Goal: Task Accomplishment & Management: Use online tool/utility

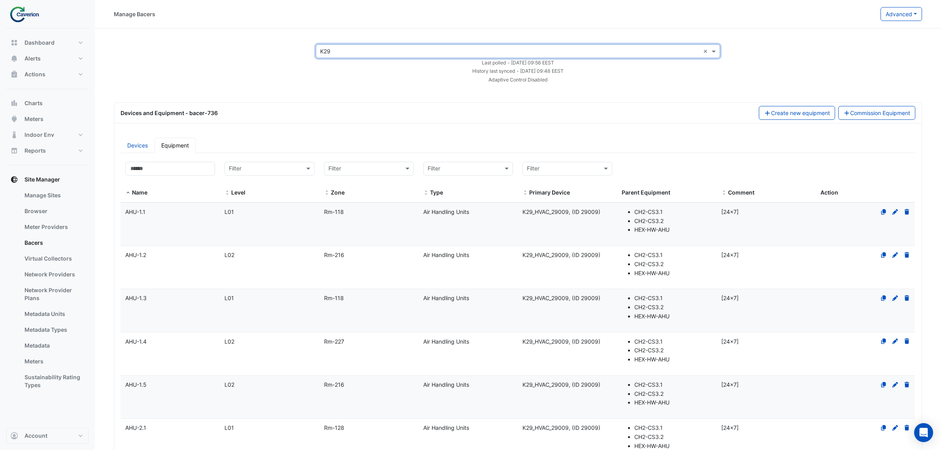
select select "***"
click at [46, 238] on link "Bacers" at bounding box center [53, 243] width 70 height 16
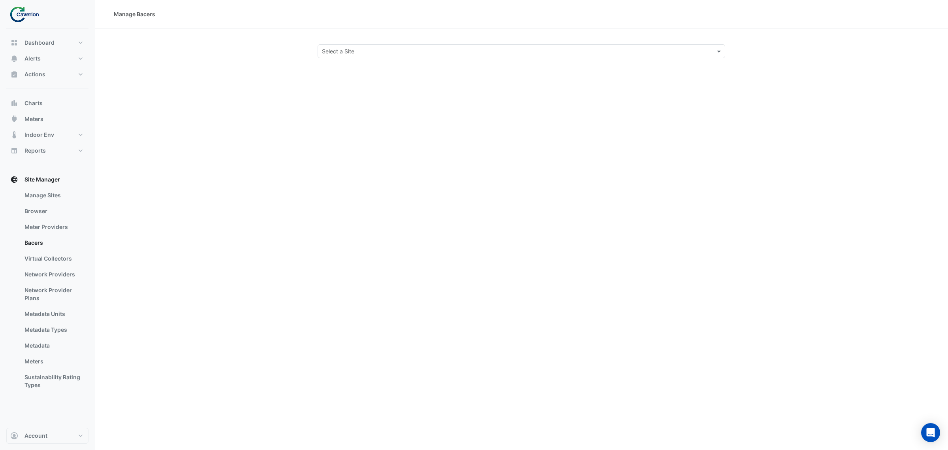
click at [369, 36] on section "Select a Site" at bounding box center [521, 43] width 853 height 30
click at [361, 45] on div "Select a Site" at bounding box center [522, 51] width 408 height 14
click at [336, 81] on div "K29" at bounding box center [340, 79] width 45 height 11
click at [399, 45] on div "× K29 ×" at bounding box center [522, 51] width 408 height 14
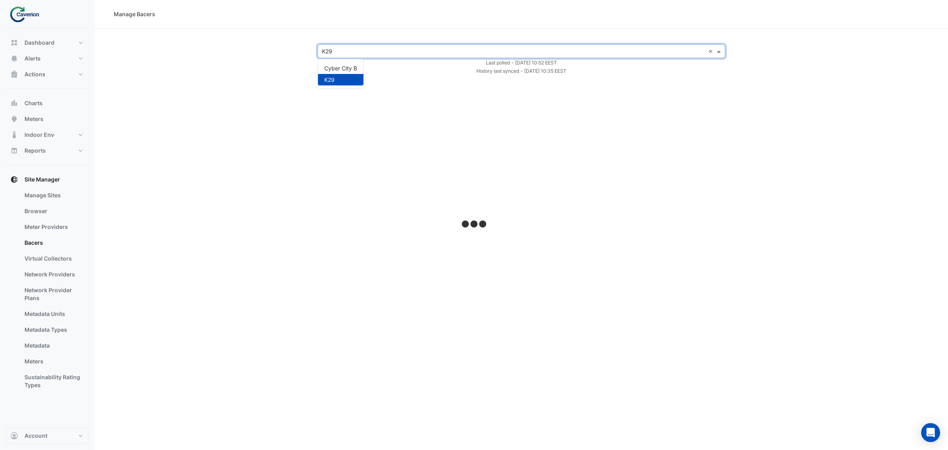
click at [342, 64] on div "Cyber City B" at bounding box center [340, 67] width 45 height 11
select select "***"
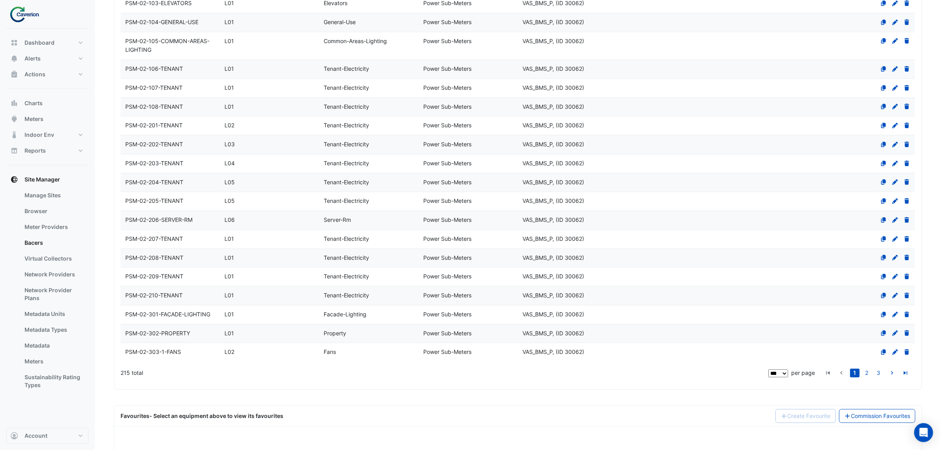
scroll to position [2074, 0]
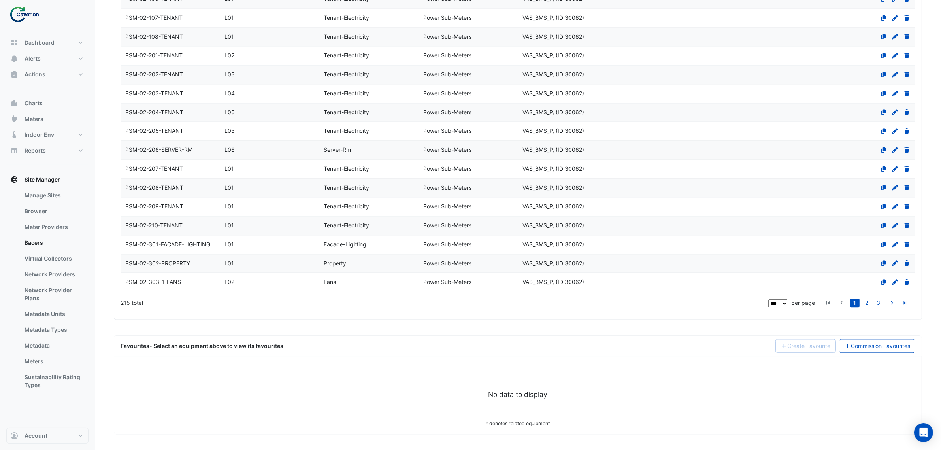
click at [235, 386] on div "No data to display" at bounding box center [517, 384] width 794 height 29
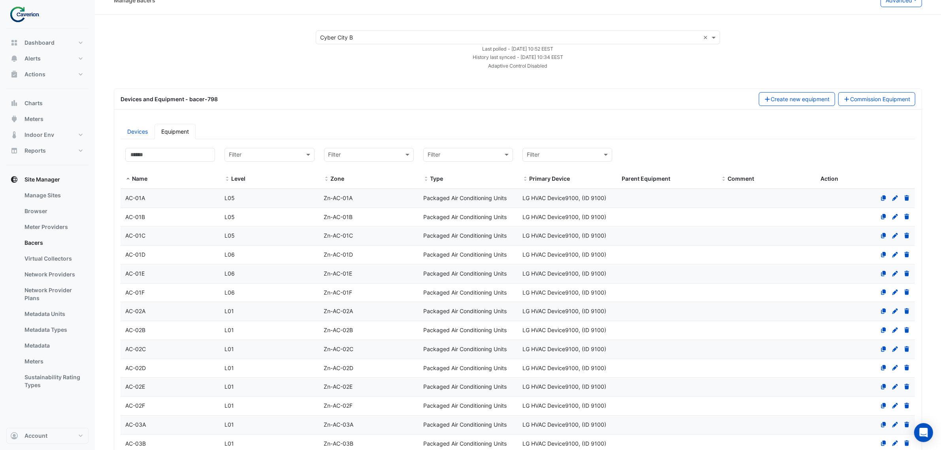
scroll to position [0, 0]
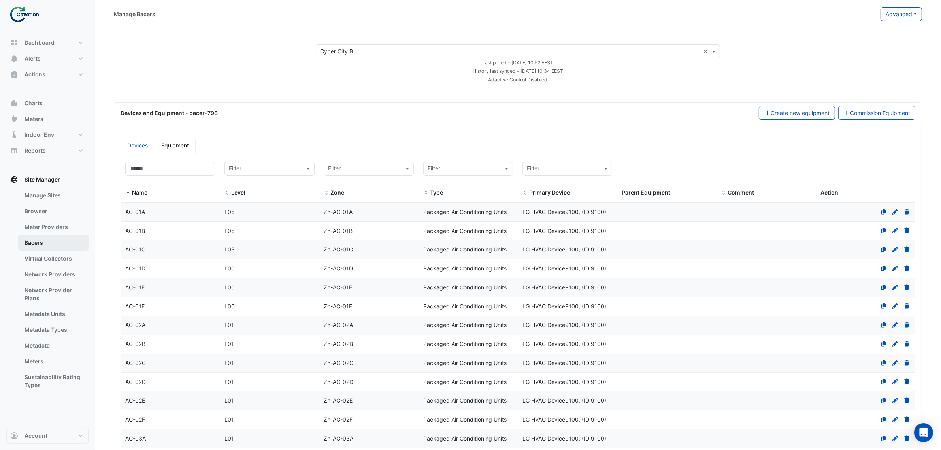
click at [40, 249] on link "Bacers" at bounding box center [53, 243] width 70 height 16
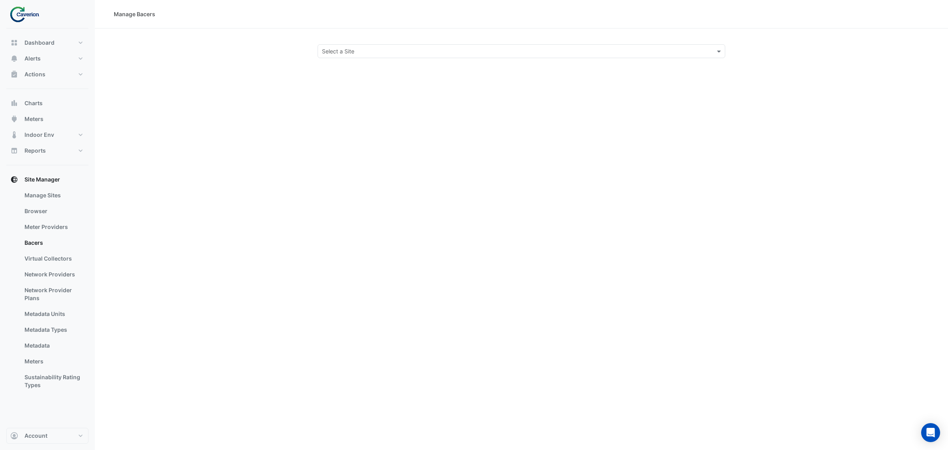
click at [376, 42] on section "Select a Site" at bounding box center [521, 43] width 853 height 30
click at [373, 48] on input "text" at bounding box center [513, 51] width 383 height 8
click at [345, 70] on span "Cyber City B" at bounding box center [340, 68] width 33 height 7
select select "***"
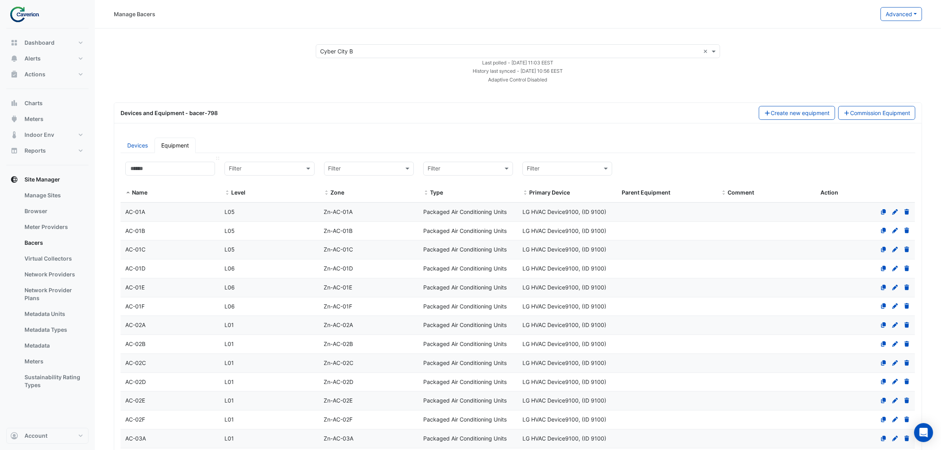
click at [176, 178] on div "Name" at bounding box center [170, 180] width 90 height 36
click at [175, 171] on input at bounding box center [170, 169] width 90 height 14
click at [296, 159] on datatable-header-cell "Filter Level" at bounding box center [269, 179] width 99 height 45
click at [281, 166] on input "text" at bounding box center [261, 168] width 65 height 9
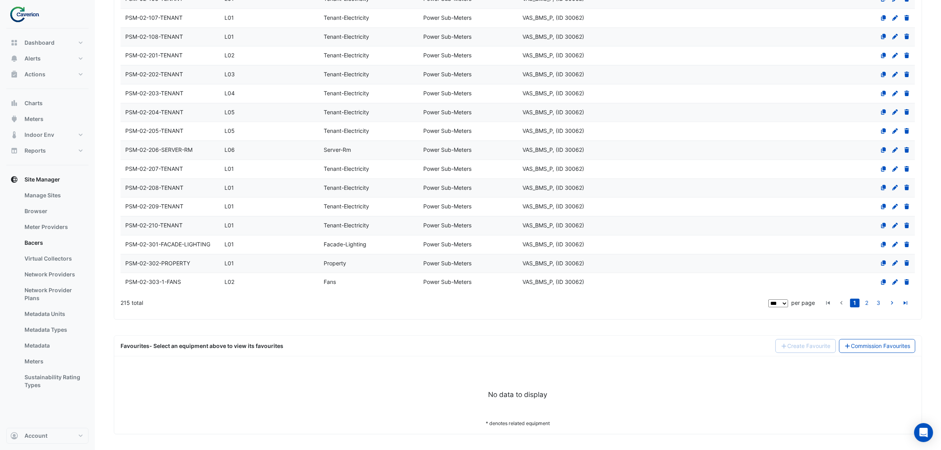
scroll to position [2084, 0]
click at [849, 356] on div "Favourites - Select an equipment above to view its favourites Create Favourite …" at bounding box center [517, 345] width 807 height 21
click at [854, 351] on link "Commission Favourites" at bounding box center [877, 346] width 77 height 14
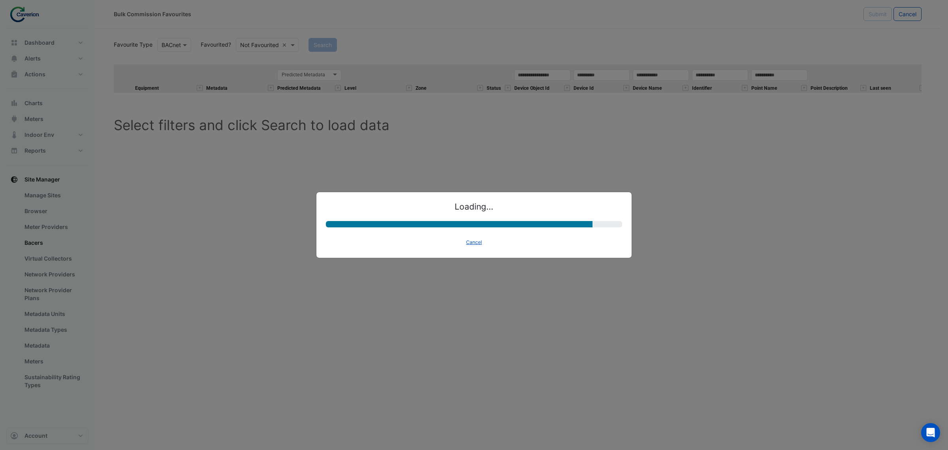
select select "********"
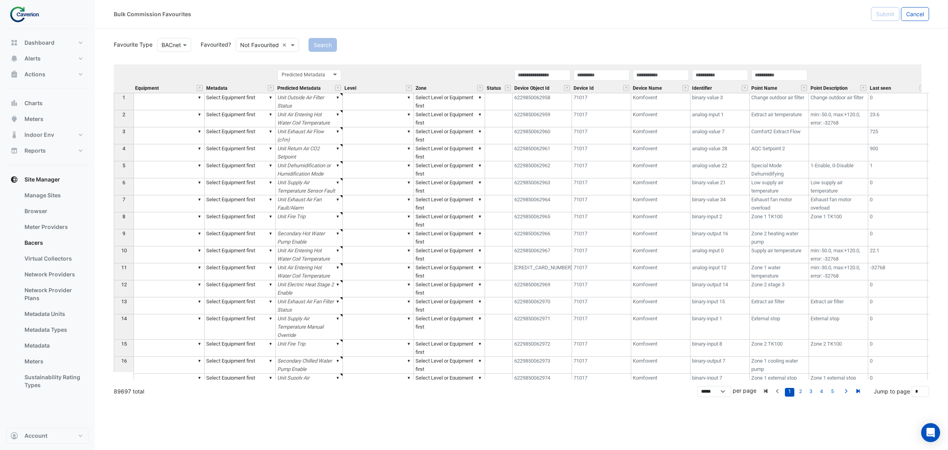
click at [166, 50] on div "BACnet" at bounding box center [174, 45] width 34 height 14
click at [305, 24] on div "Bulk Commission Favourites Submit Cancel" at bounding box center [521, 14] width 853 height 28
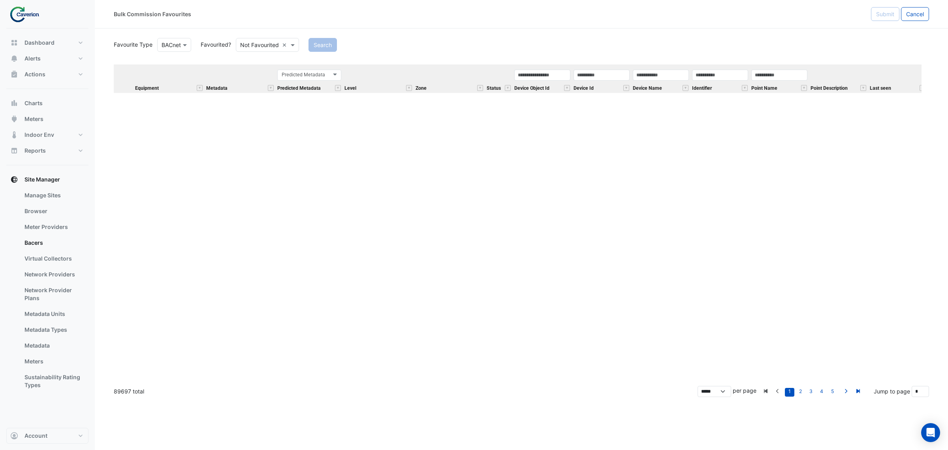
scroll to position [17334, 0]
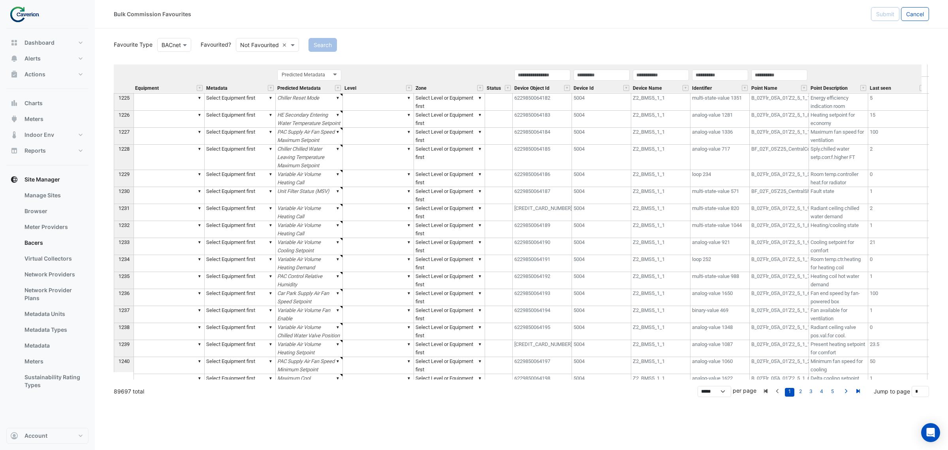
drag, startPoint x: 767, startPoint y: 216, endPoint x: 761, endPoint y: 224, distance: 9.6
click at [767, 216] on td "B_02'Flr_05'A_01'Z2_5_1_9_Segm1'HVAC'Rcg'RcgChwDmd" at bounding box center [779, 212] width 59 height 17
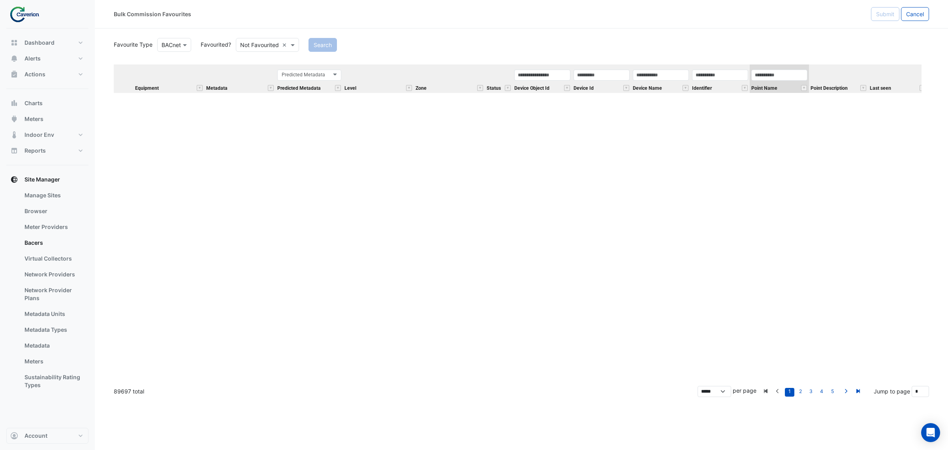
scroll to position [20593, 0]
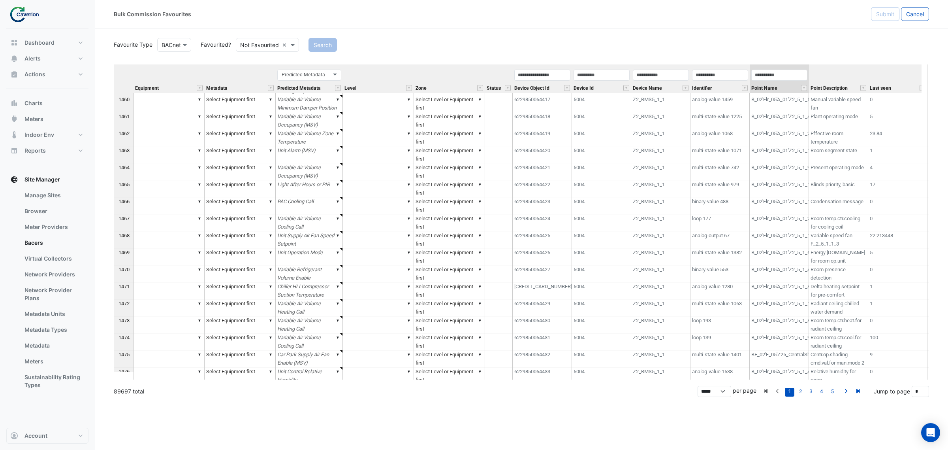
click at [137, 47] on label "Favourite Type" at bounding box center [130, 44] width 43 height 8
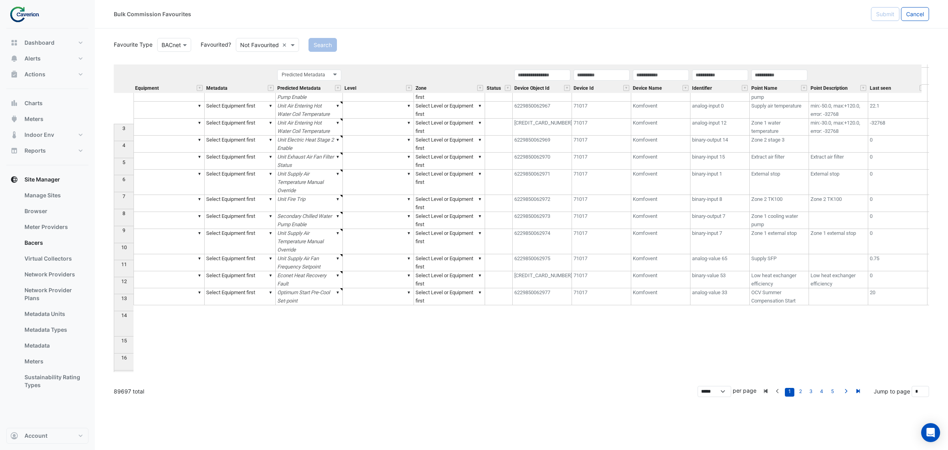
scroll to position [0, 0]
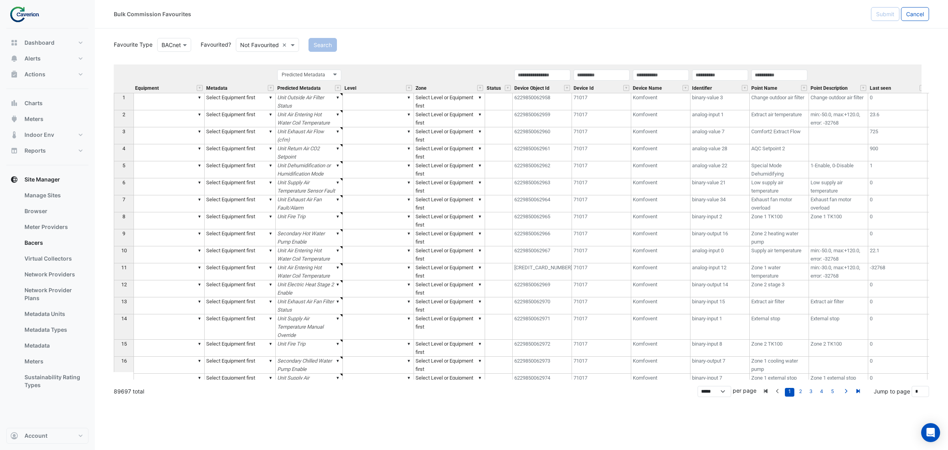
type textarea "******"
click at [601, 70] on input "text" at bounding box center [602, 75] width 56 height 11
click at [615, 72] on input "text" at bounding box center [602, 75] width 56 height 11
paste input "*****"
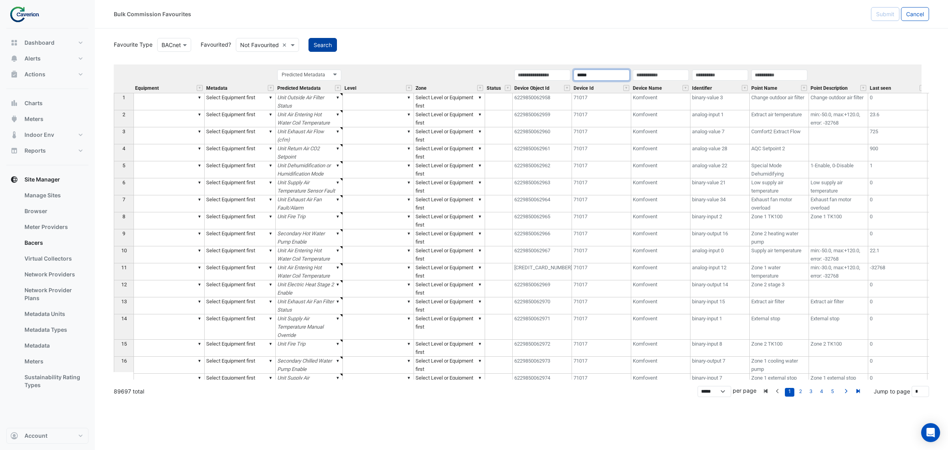
type input "*****"
click at [322, 44] on button "Search" at bounding box center [323, 45] width 28 height 14
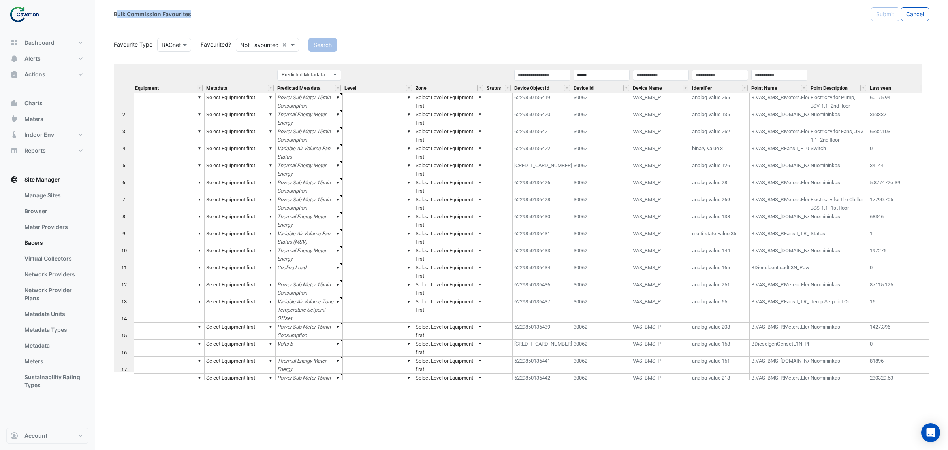
drag, startPoint x: 116, startPoint y: 10, endPoint x: 231, endPoint y: 5, distance: 115.5
click at [231, 5] on div "Bulk Commission Favourites Submit Cancel" at bounding box center [521, 14] width 853 height 28
